Goal: Task Accomplishment & Management: Complete application form

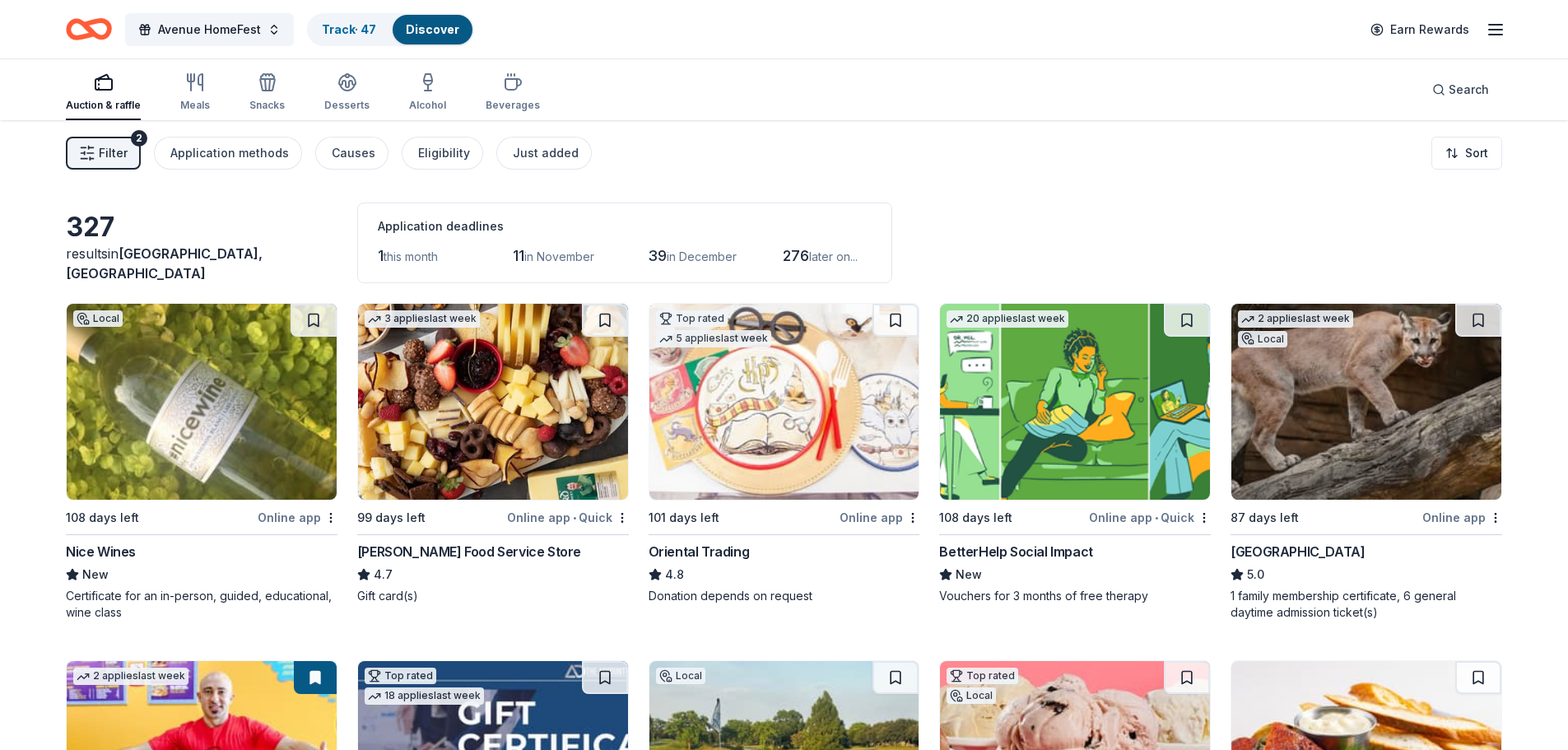
click at [876, 50] on div "Avenue HomeFest Track · 47 Discover Earn Rewards" at bounding box center [784, 29] width 1568 height 59
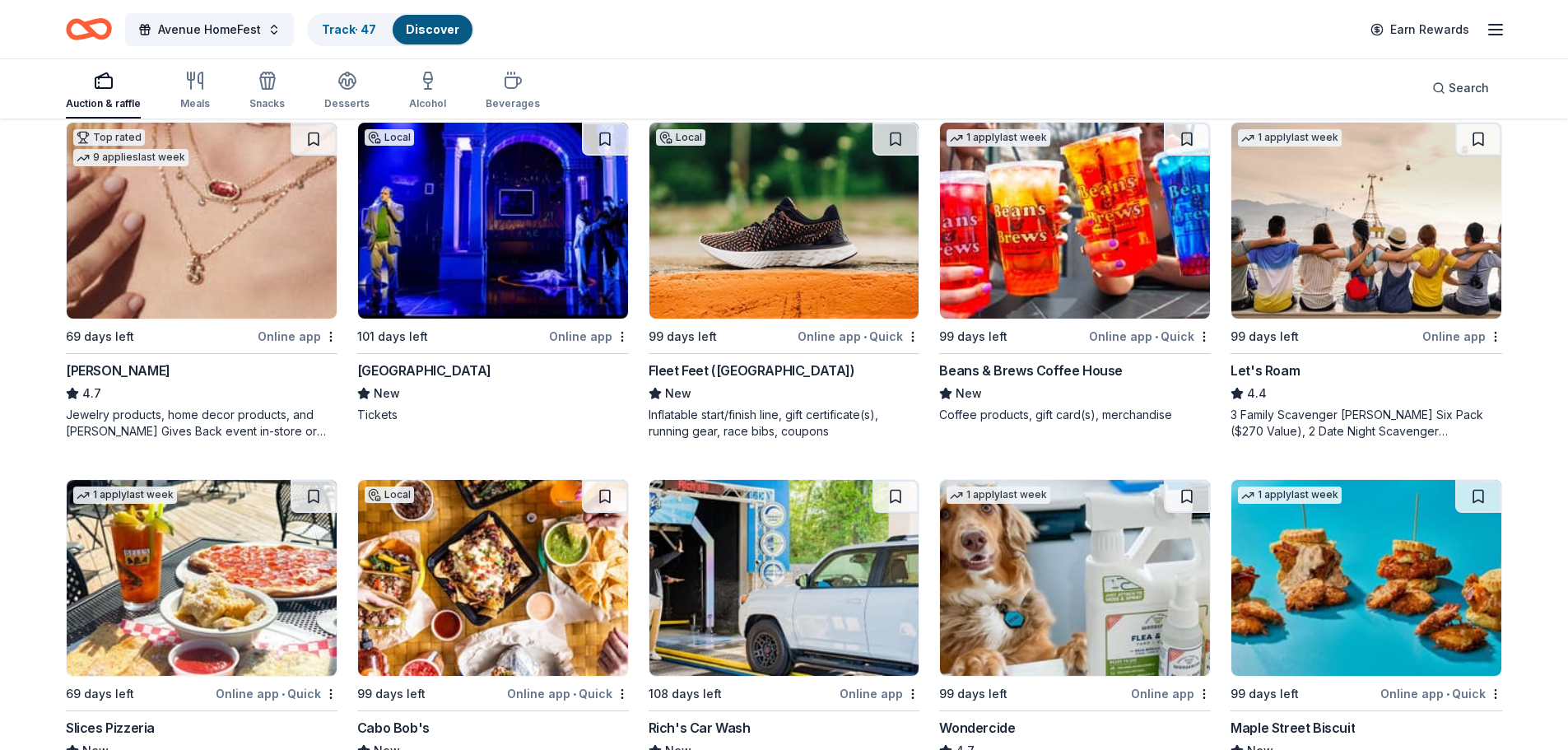
scroll to position [1235, 0]
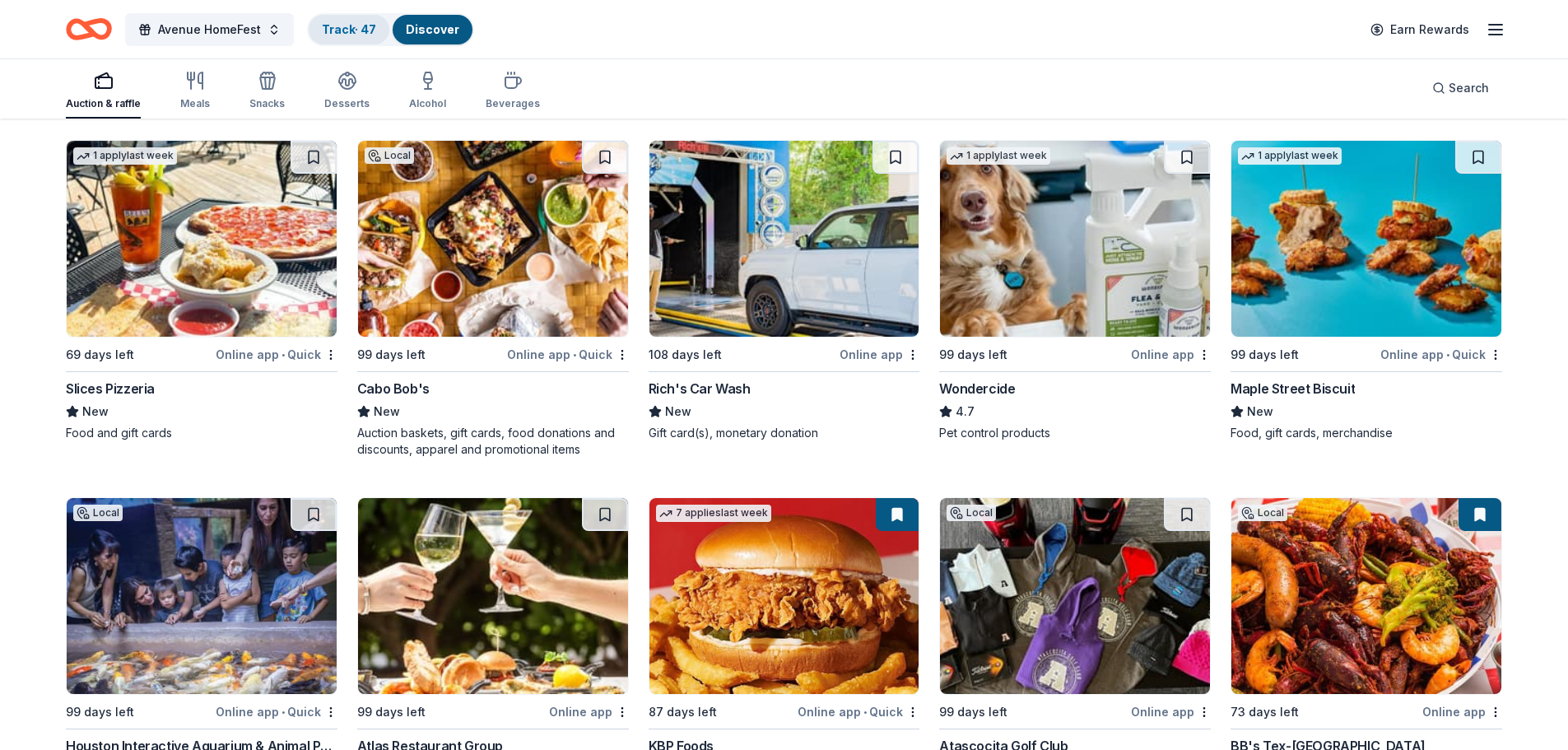
click at [350, 32] on link "Track · 47" at bounding box center [349, 29] width 54 height 14
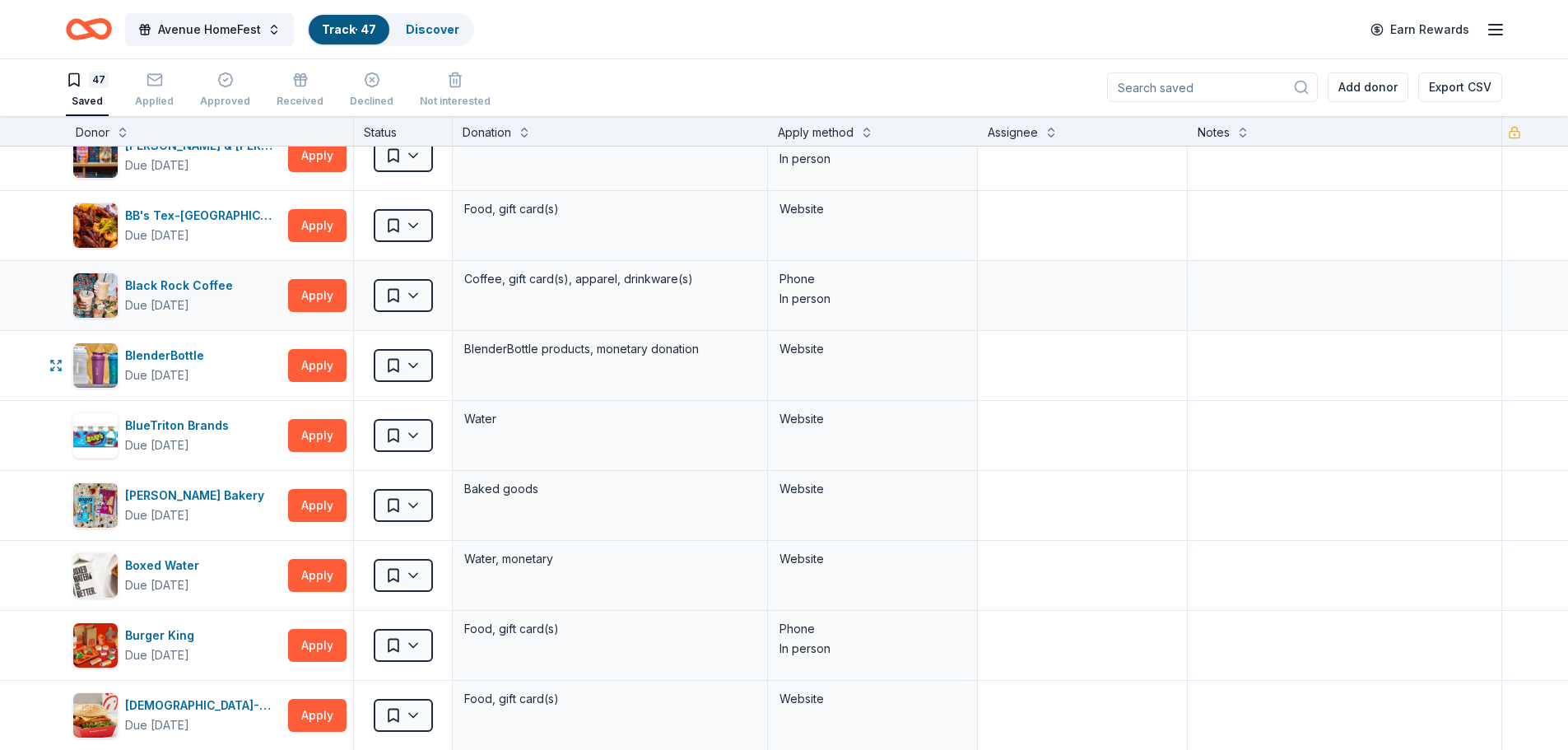
scroll to position [329, 0]
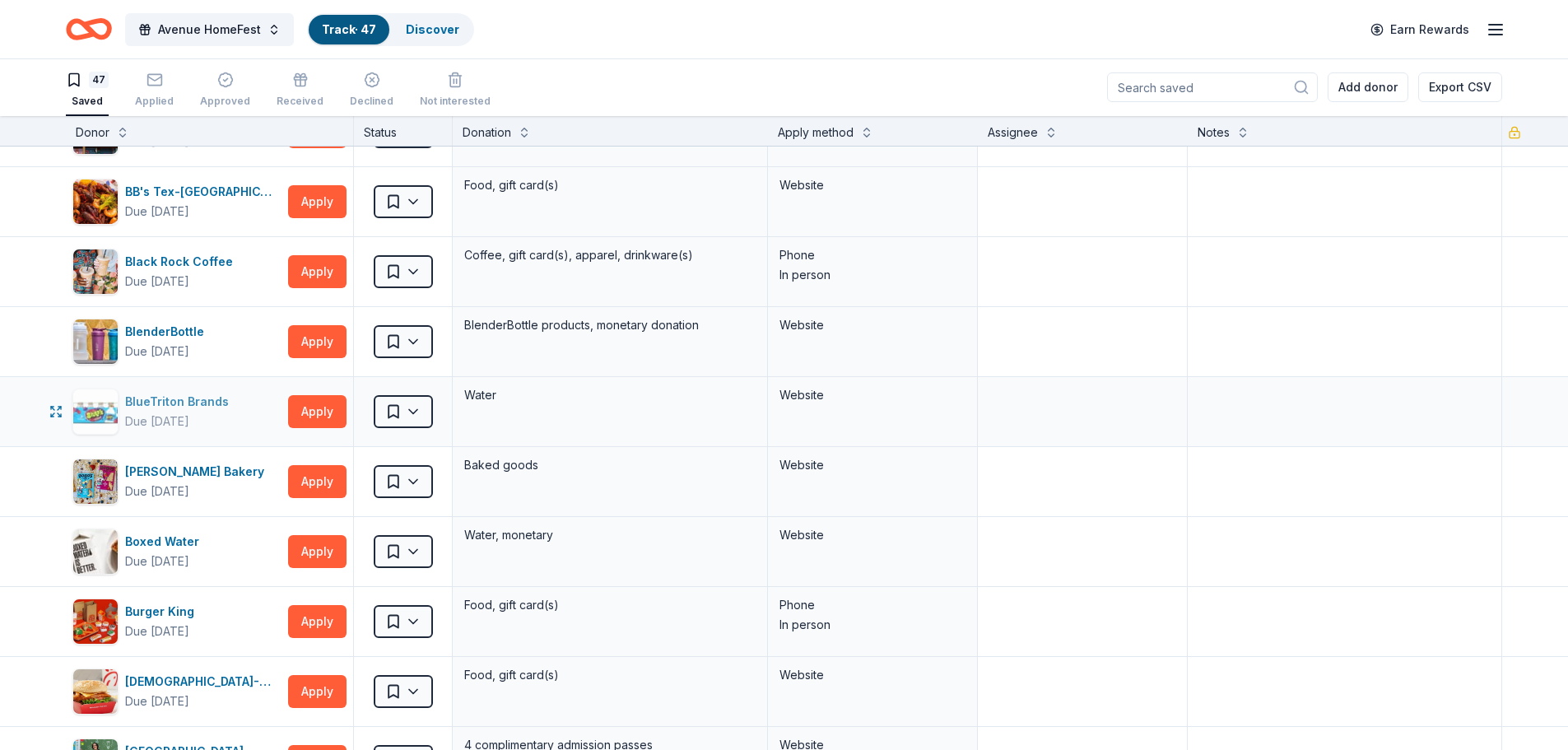
click at [187, 408] on div "BlueTriton Brands" at bounding box center [180, 401] width 110 height 20
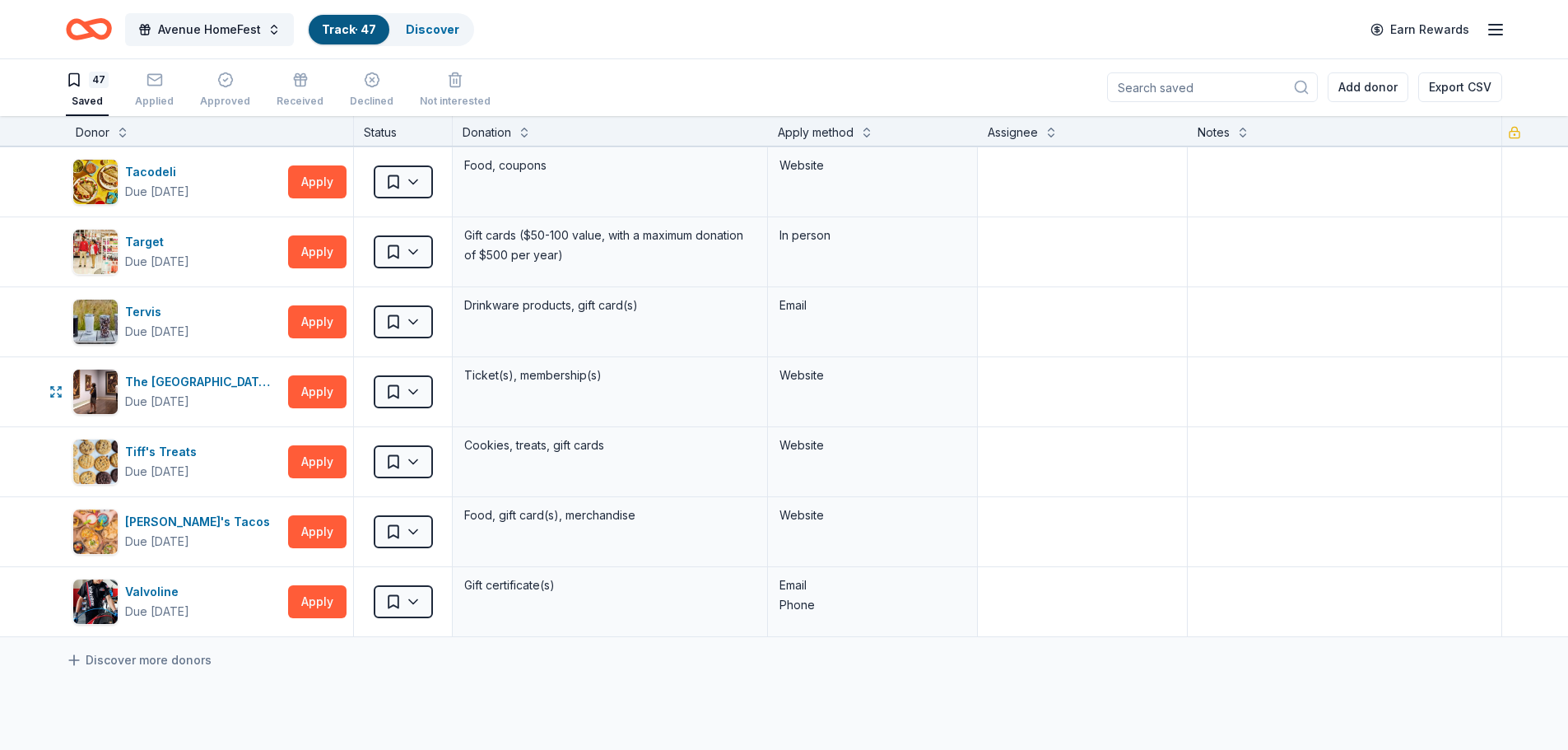
scroll to position [2799, 0]
click at [416, 33] on link "Discover" at bounding box center [432, 29] width 53 height 14
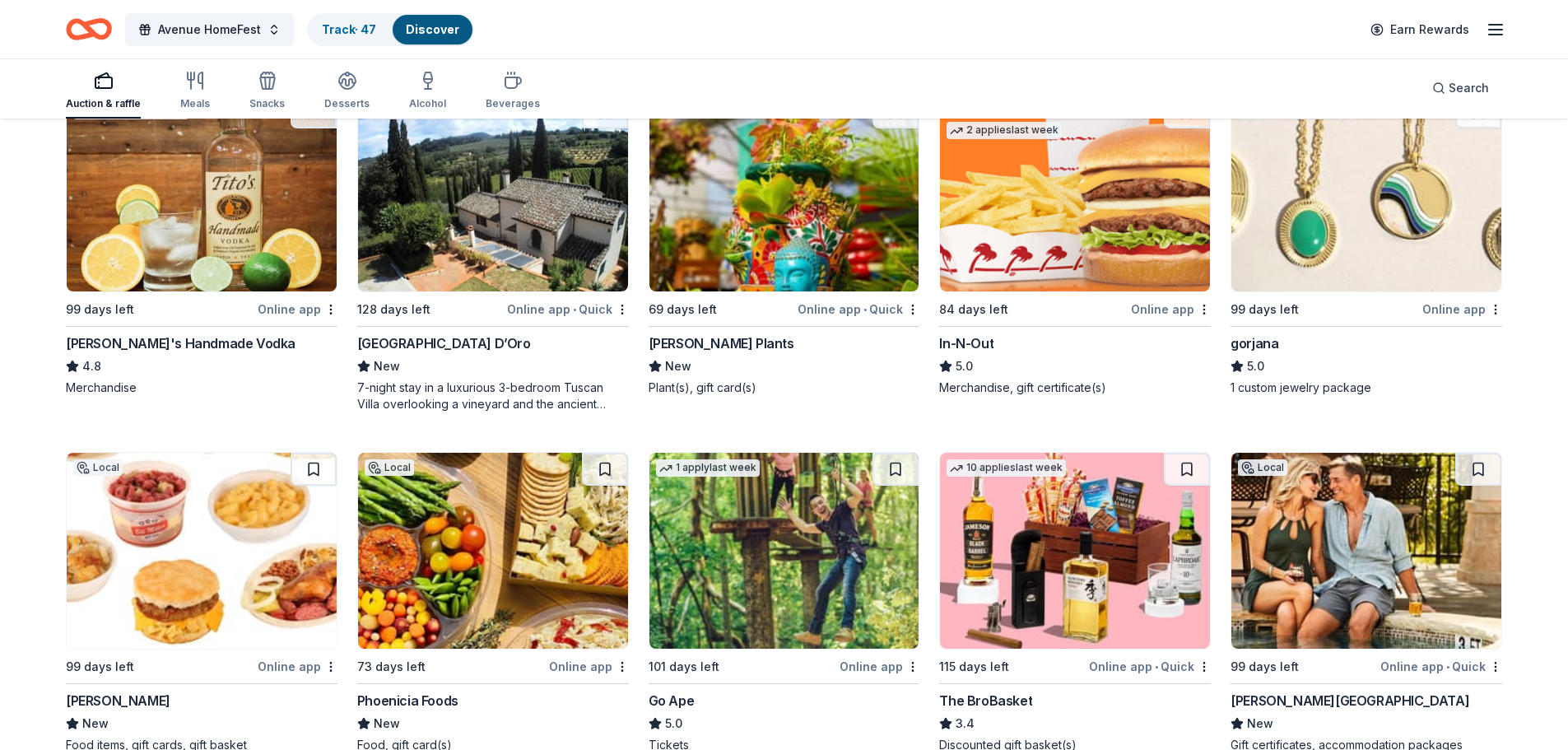
scroll to position [3870, 0]
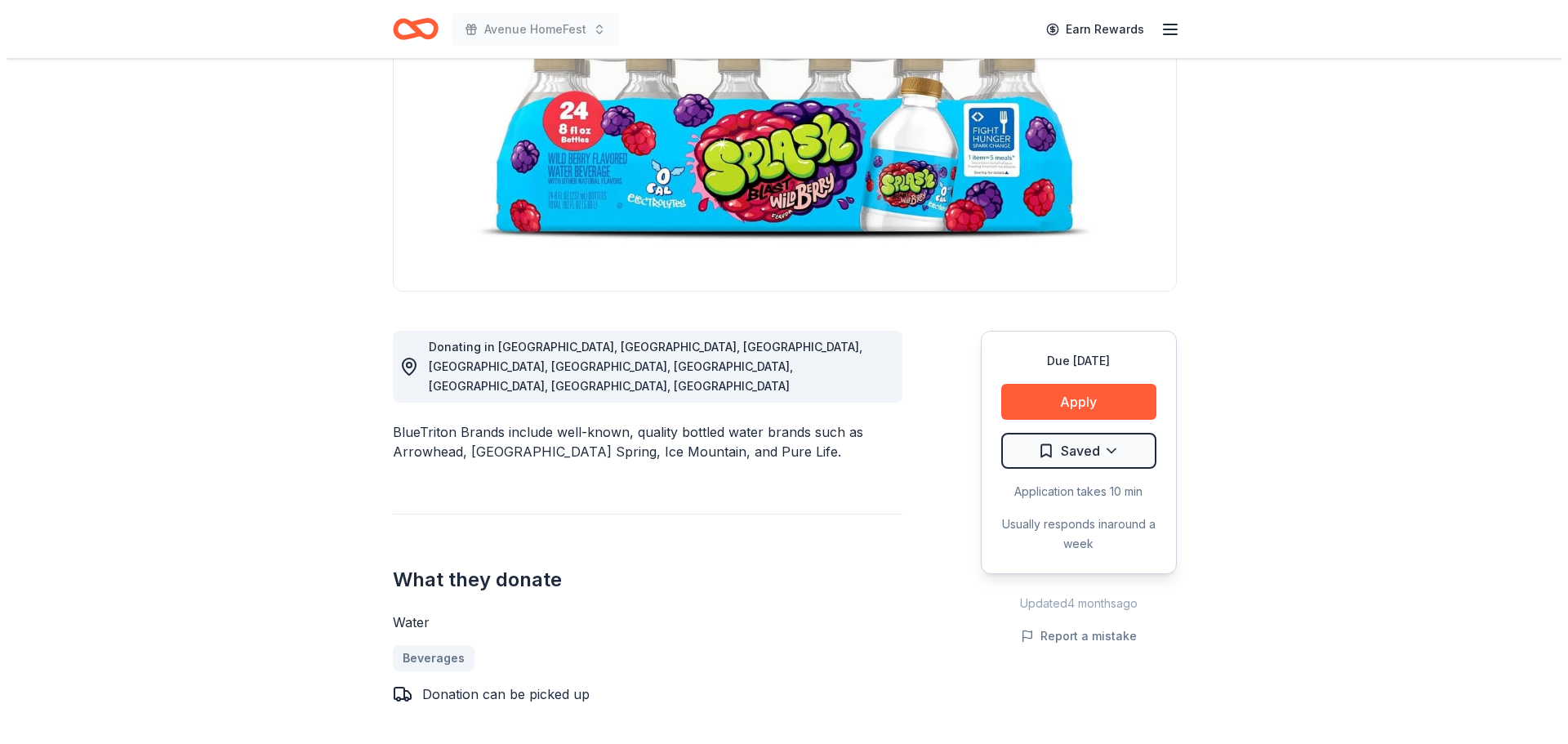
scroll to position [245, 0]
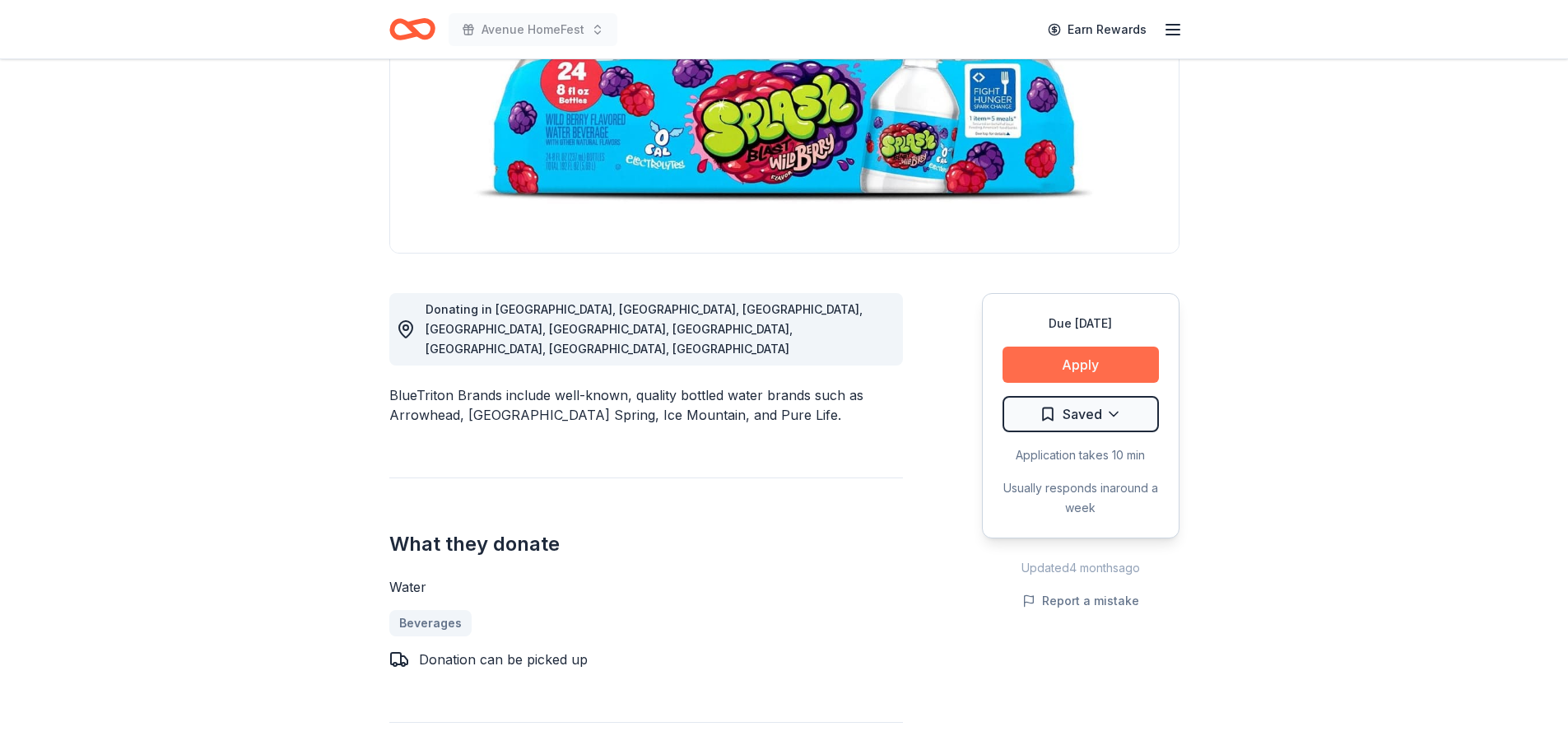
click at [1084, 358] on button "Apply" at bounding box center [1080, 365] width 156 height 36
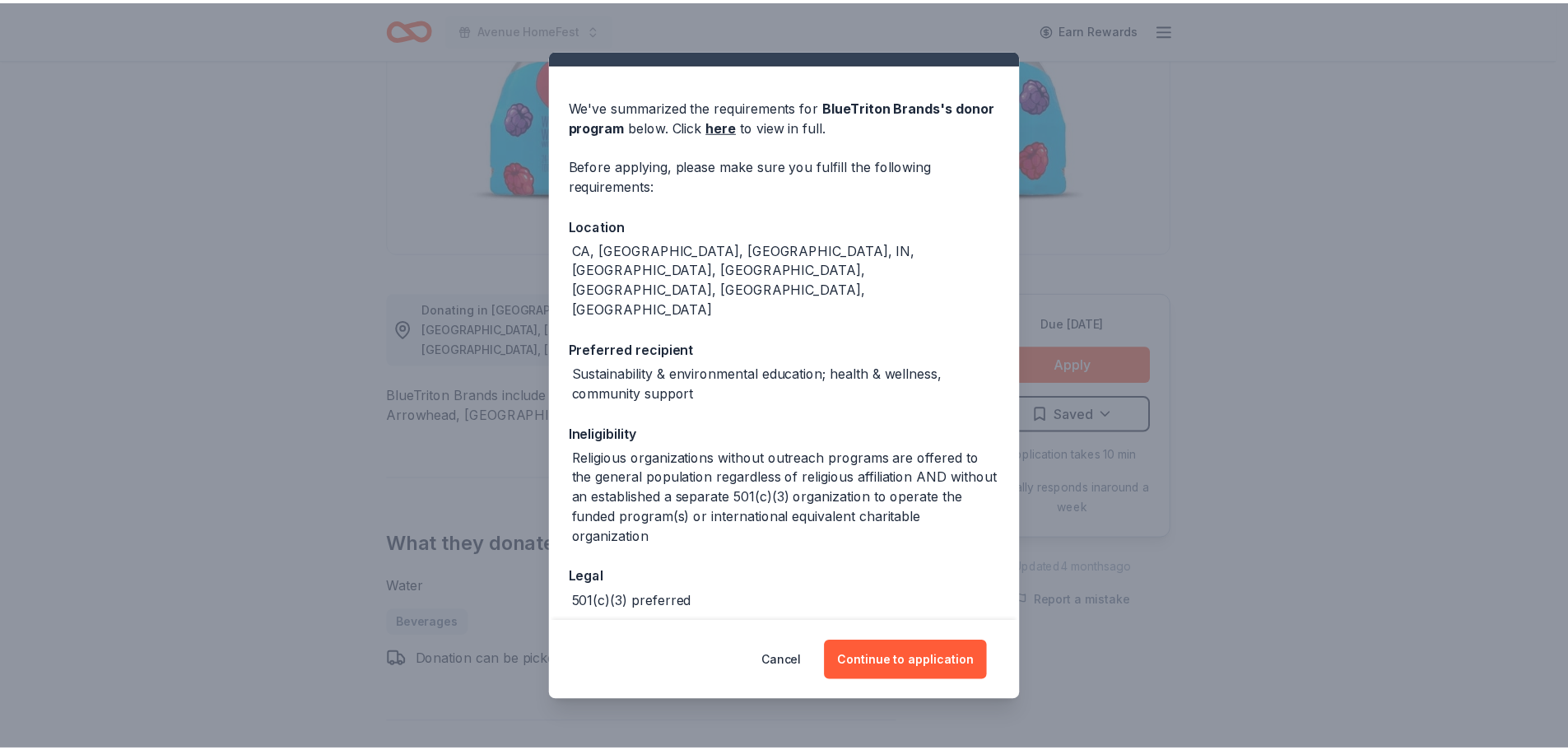
scroll to position [51, 0]
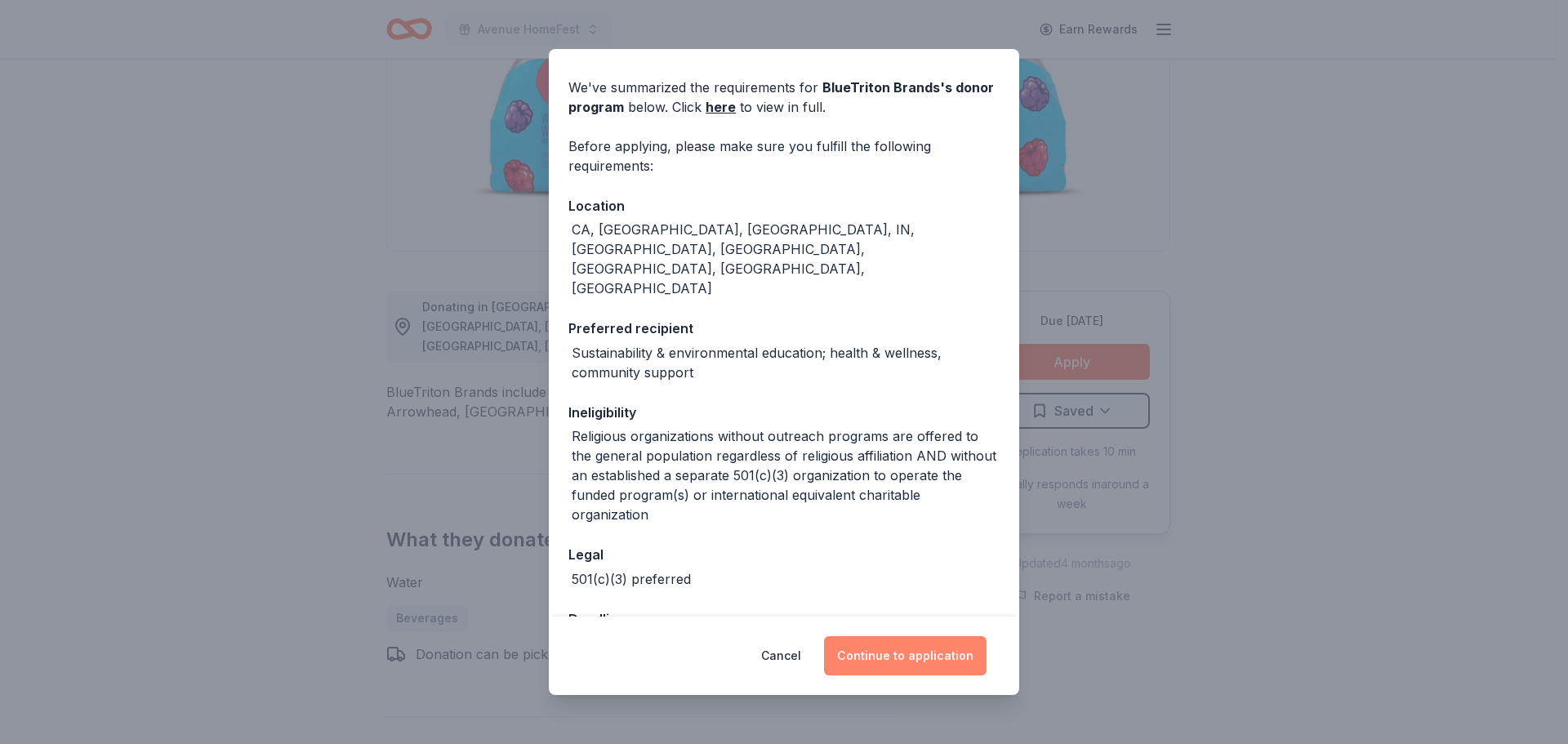
click at [917, 650] on button "Continue to application" at bounding box center [905, 656] width 162 height 40
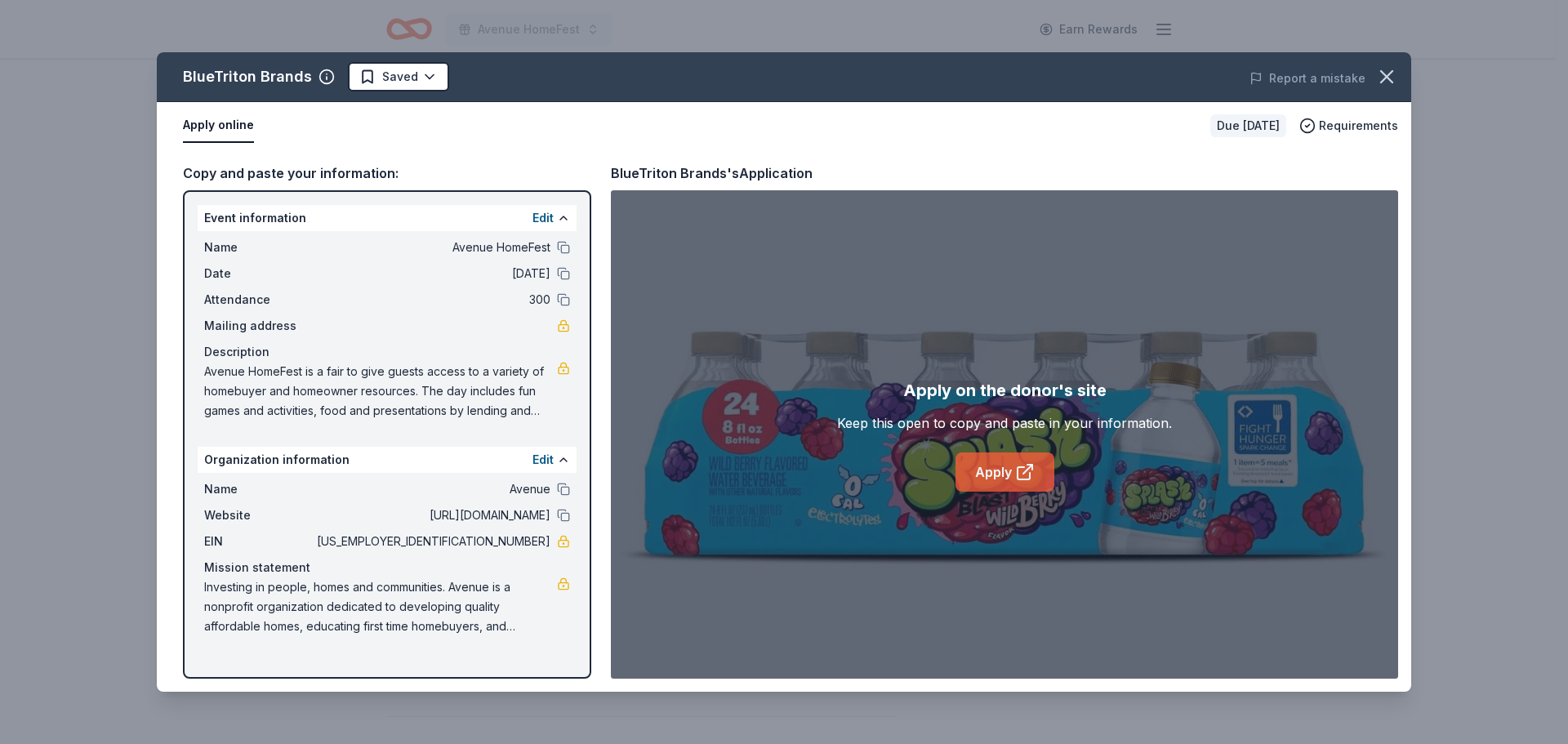
click at [1001, 465] on link "Apply" at bounding box center [1004, 472] width 98 height 40
click at [1381, 73] on icon "button" at bounding box center [1386, 77] width 23 height 23
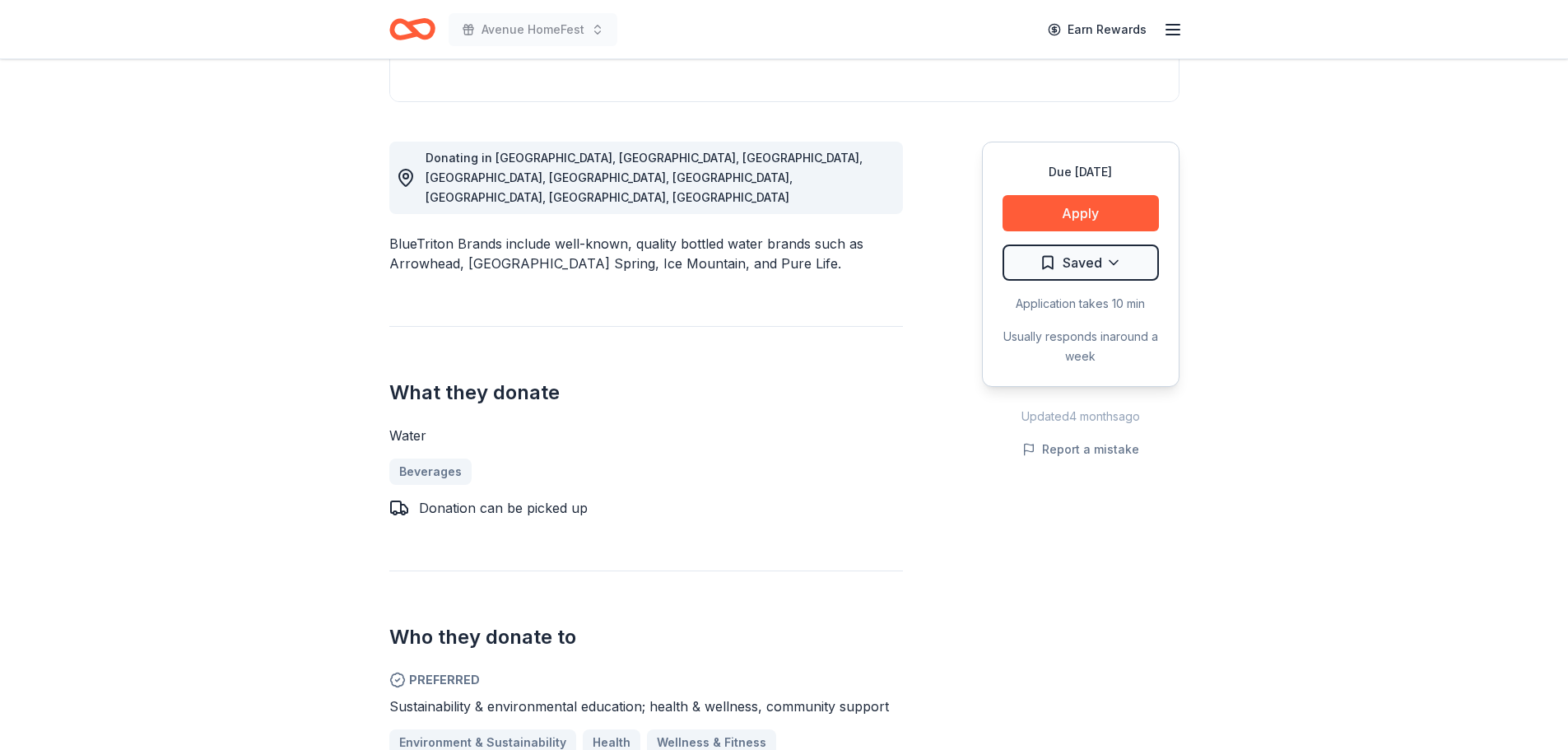
scroll to position [658, 0]
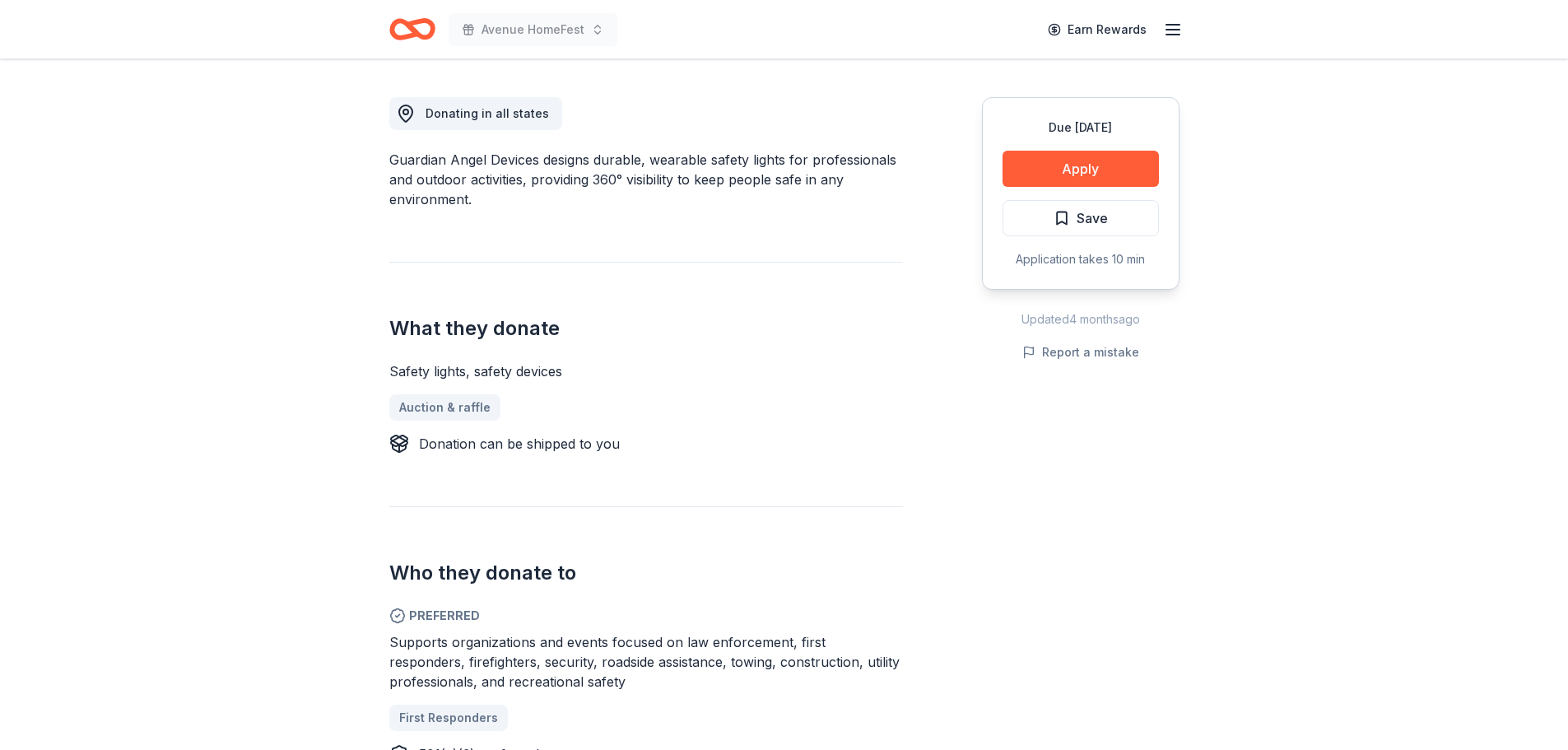
scroll to position [741, 0]
